Goal: Transaction & Acquisition: Subscribe to service/newsletter

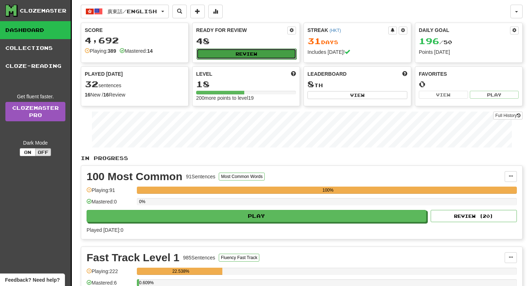
click at [224, 56] on button "Review" at bounding box center [247, 53] width 100 height 11
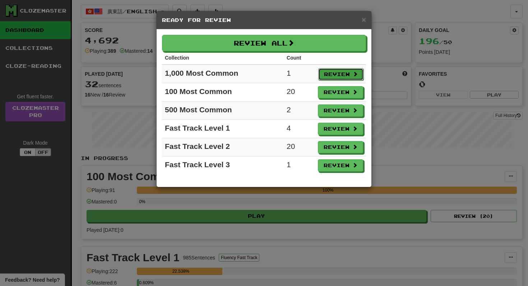
click at [325, 75] on button "Review" at bounding box center [340, 74] width 45 height 12
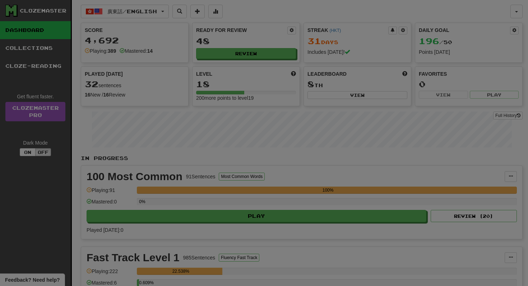
select select "**"
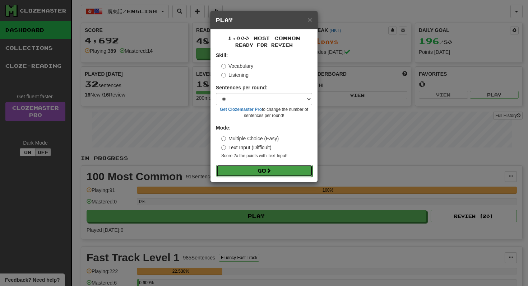
click at [263, 166] on button "Go" at bounding box center [264, 171] width 96 height 12
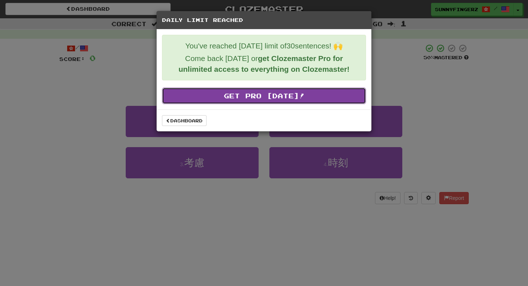
click at [257, 99] on link "Get Pro Today!" at bounding box center [264, 96] width 204 height 17
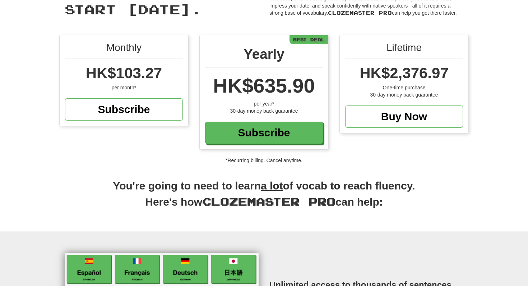
scroll to position [32, 0]
